Goal: Use online tool/utility: Use online tool/utility

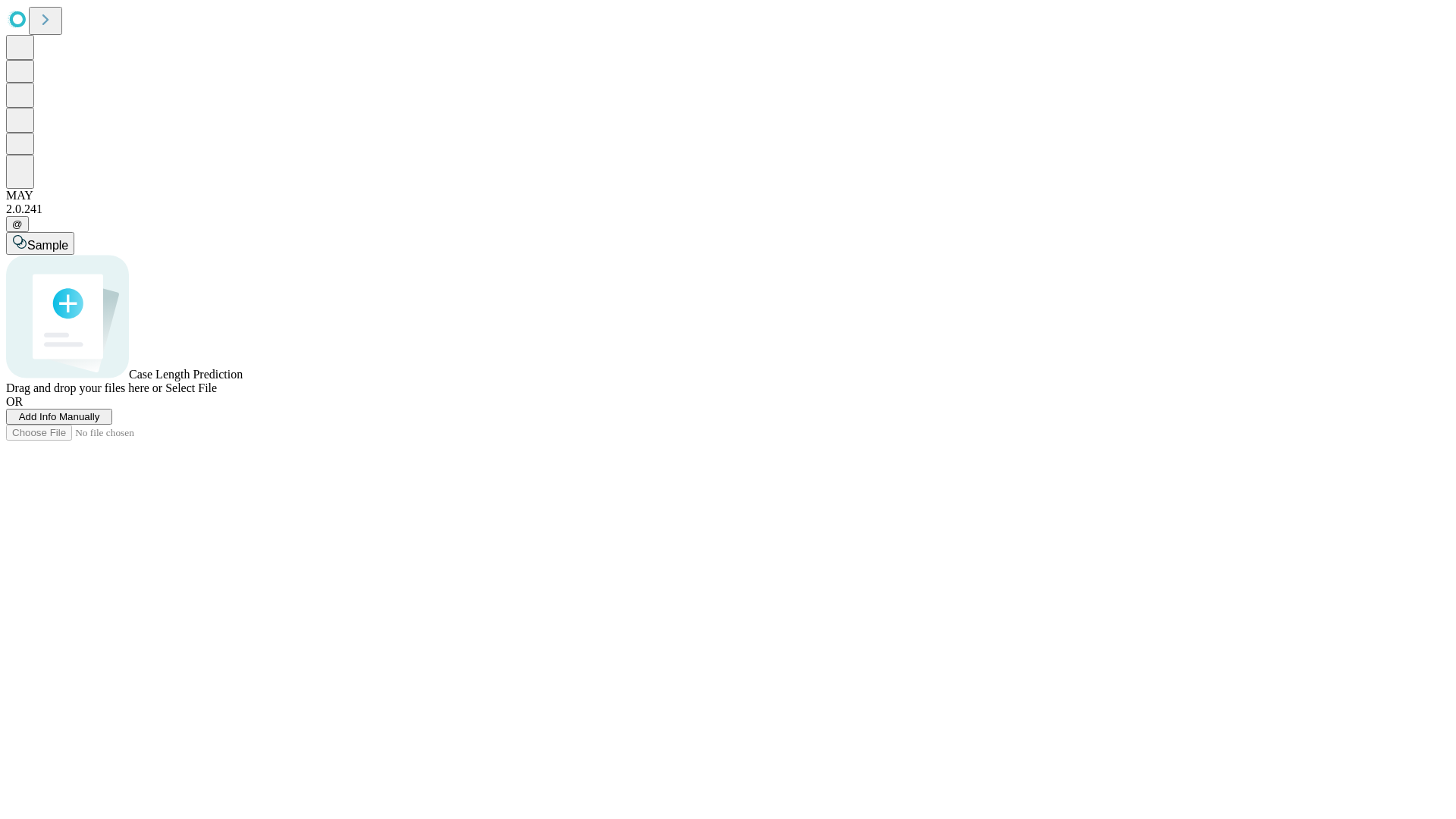
click at [100, 422] on span "Add Info Manually" at bounding box center [60, 417] width 81 height 12
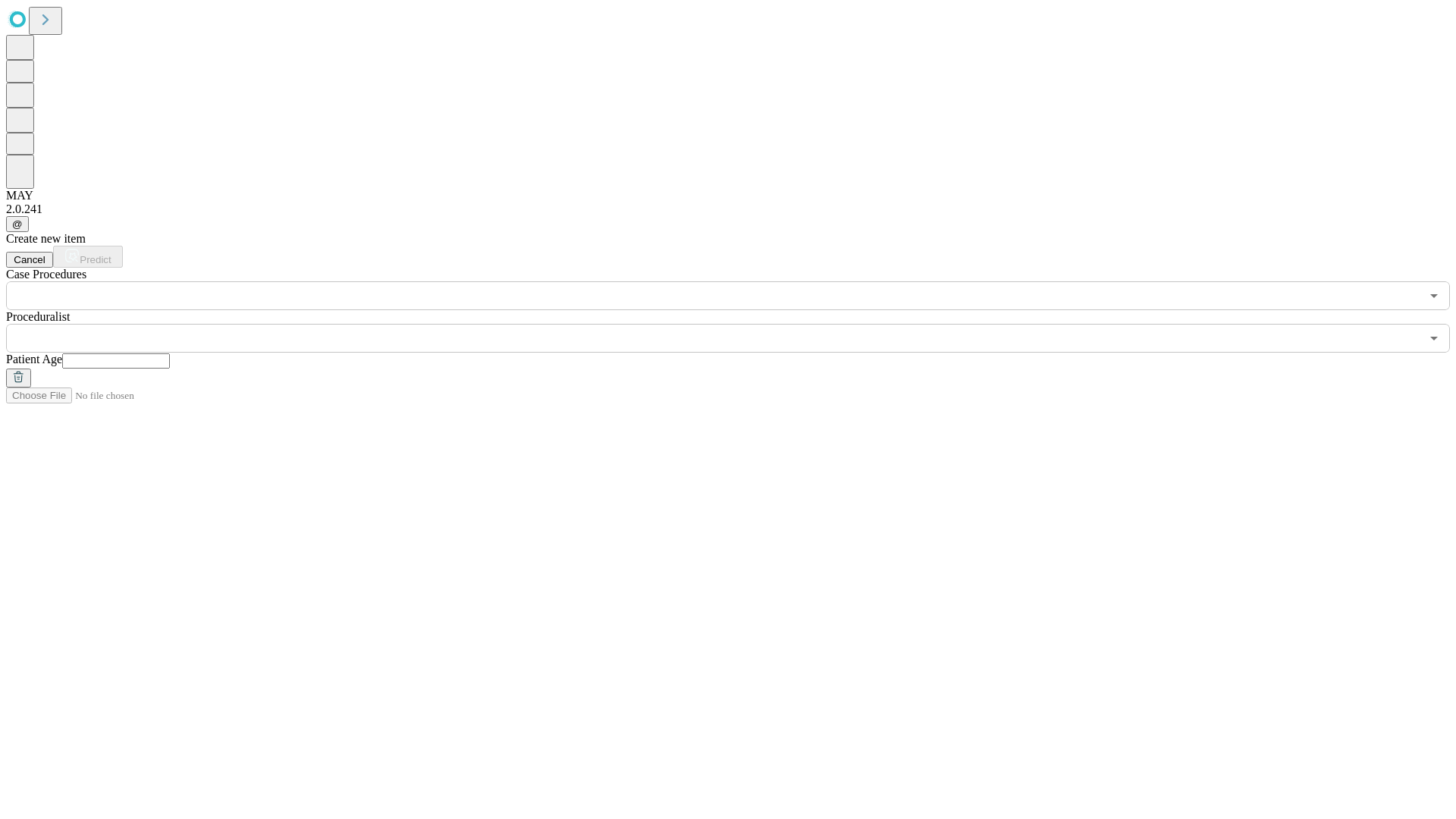
click at [169, 353] on input "text" at bounding box center [116, 361] width 107 height 15
type input "**"
click at [738, 324] on input "text" at bounding box center [713, 338] width 1414 height 29
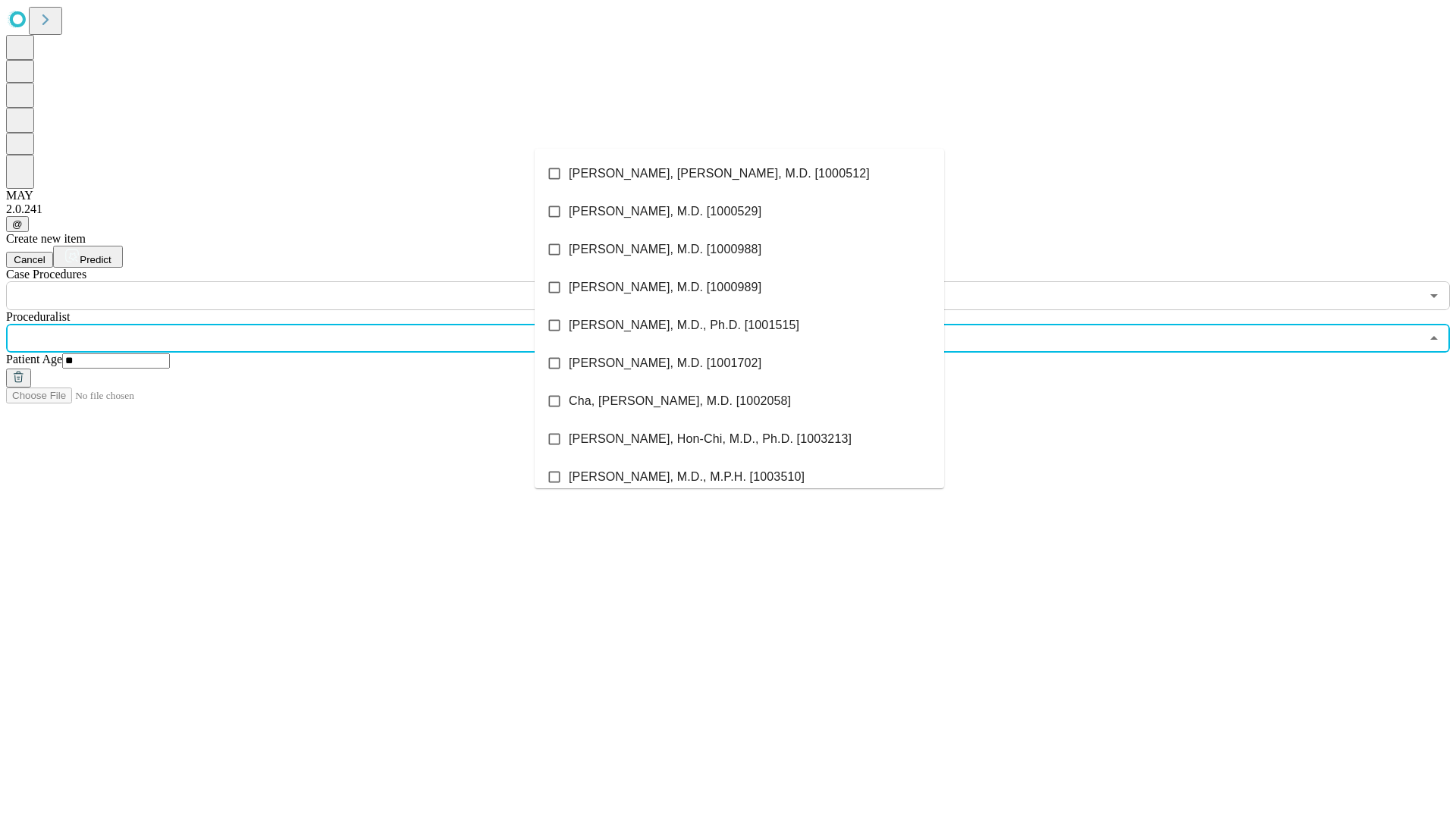
click at [739, 174] on li "[PERSON_NAME], [PERSON_NAME], M.D. [1000512]" at bounding box center [739, 173] width 409 height 38
click at [319, 281] on input "text" at bounding box center [713, 295] width 1414 height 29
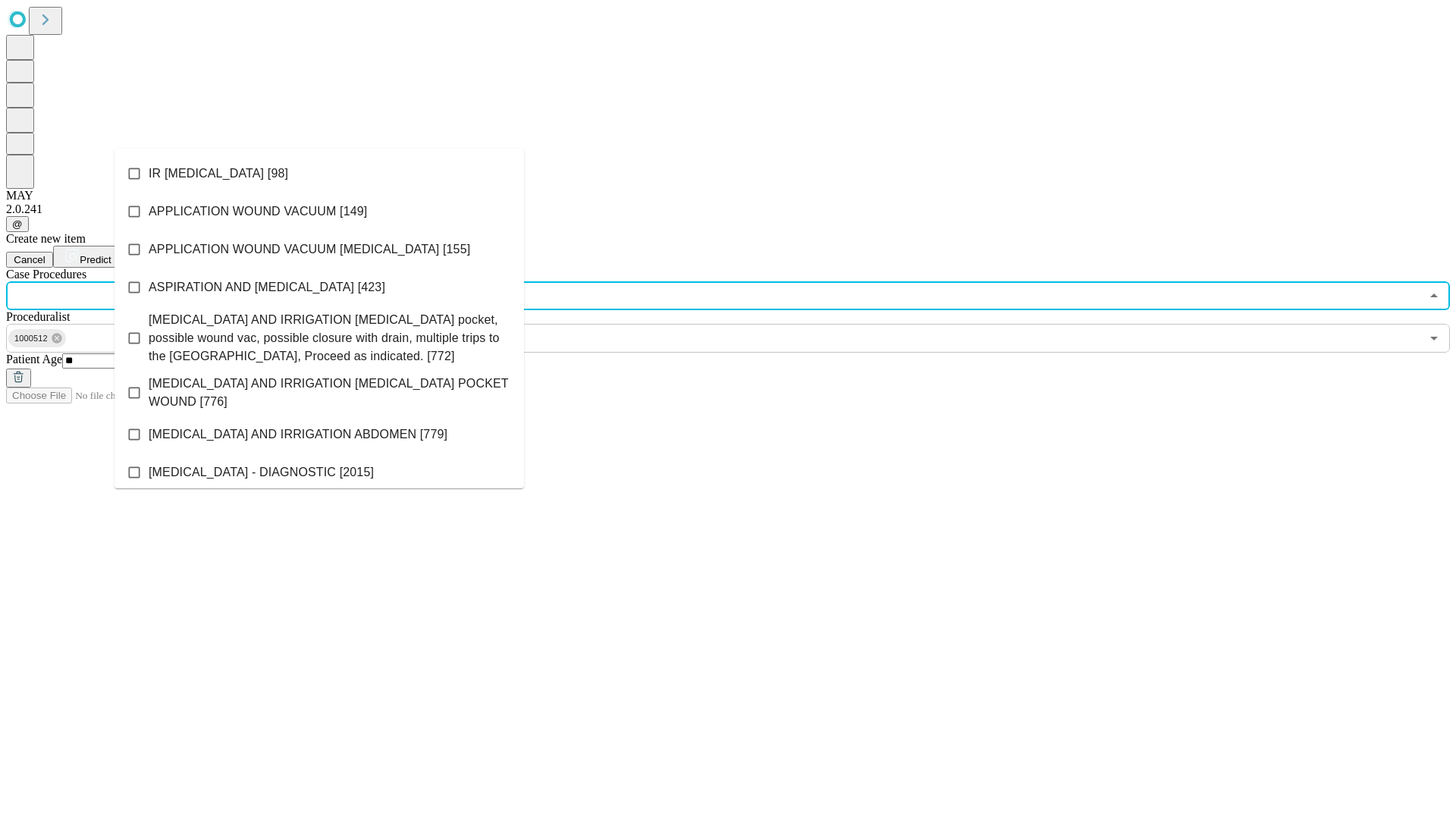
click at [320, 174] on li "IR [MEDICAL_DATA] [98]" at bounding box center [319, 173] width 409 height 38
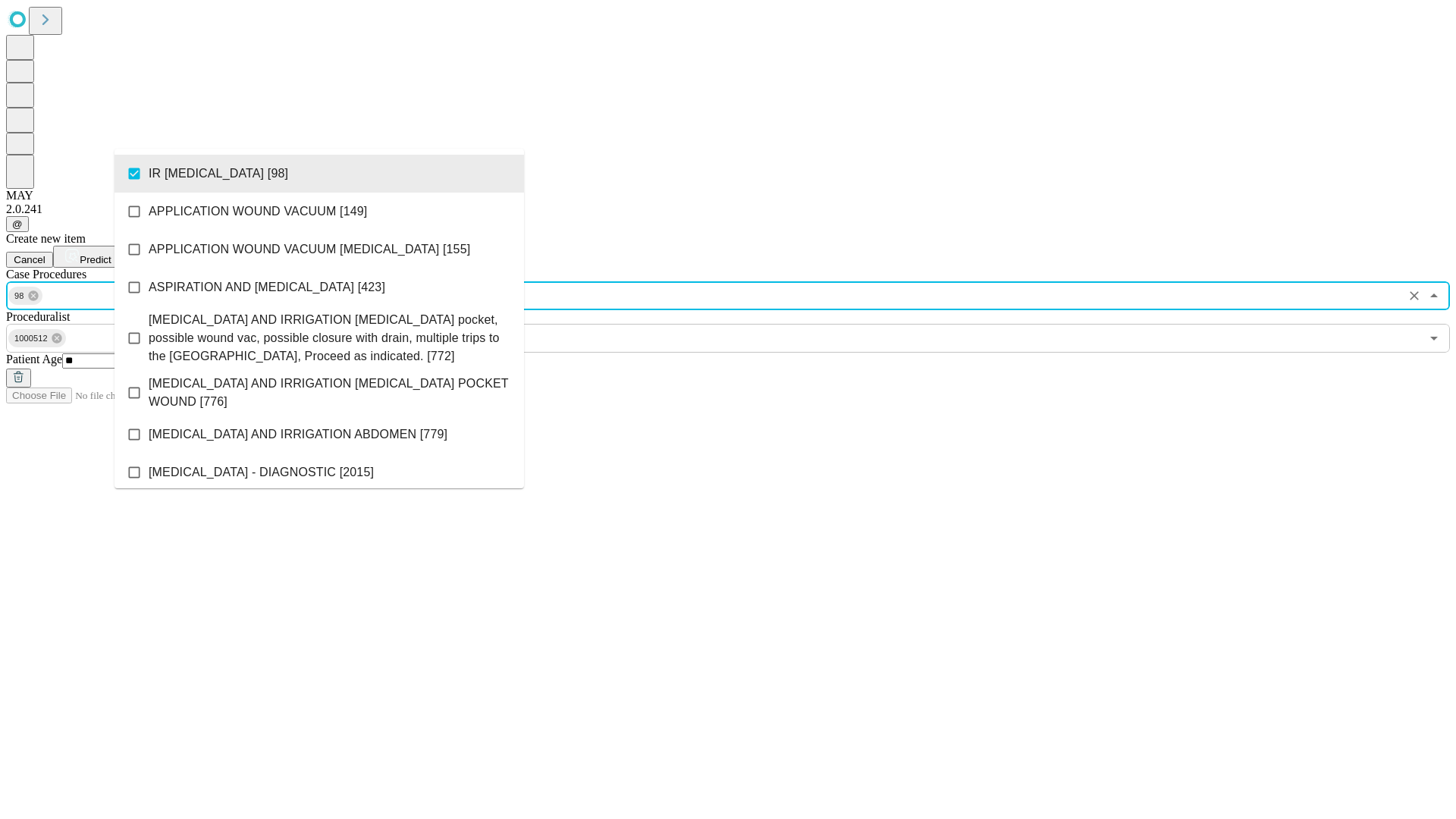
click at [111, 254] on span "Predict" at bounding box center [95, 260] width 31 height 12
